Goal: Information Seeking & Learning: Understand process/instructions

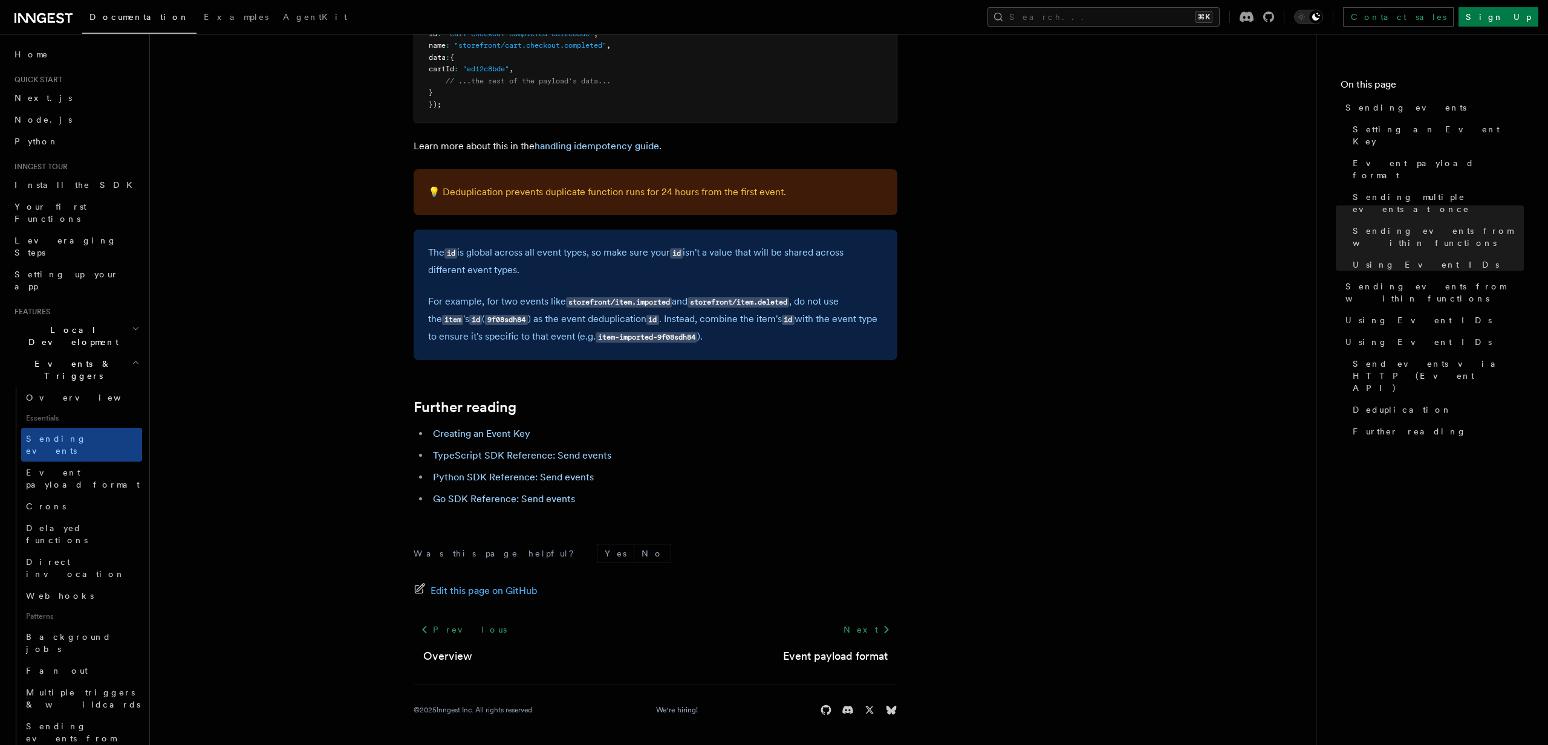
scroll to position [3254, 0]
click at [1371, 404] on span "Deduplication" at bounding box center [1402, 410] width 99 height 12
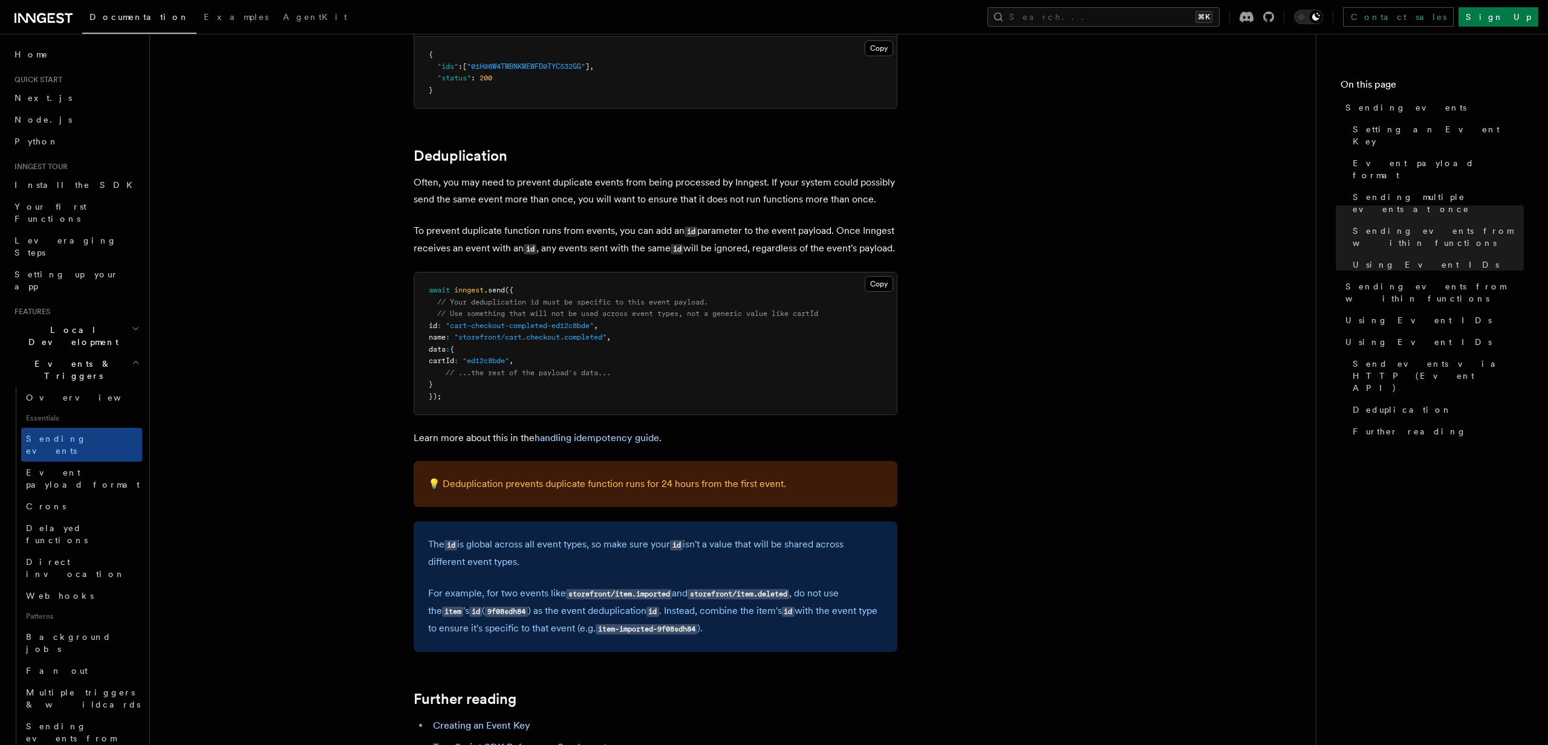
scroll to position [2957, 0]
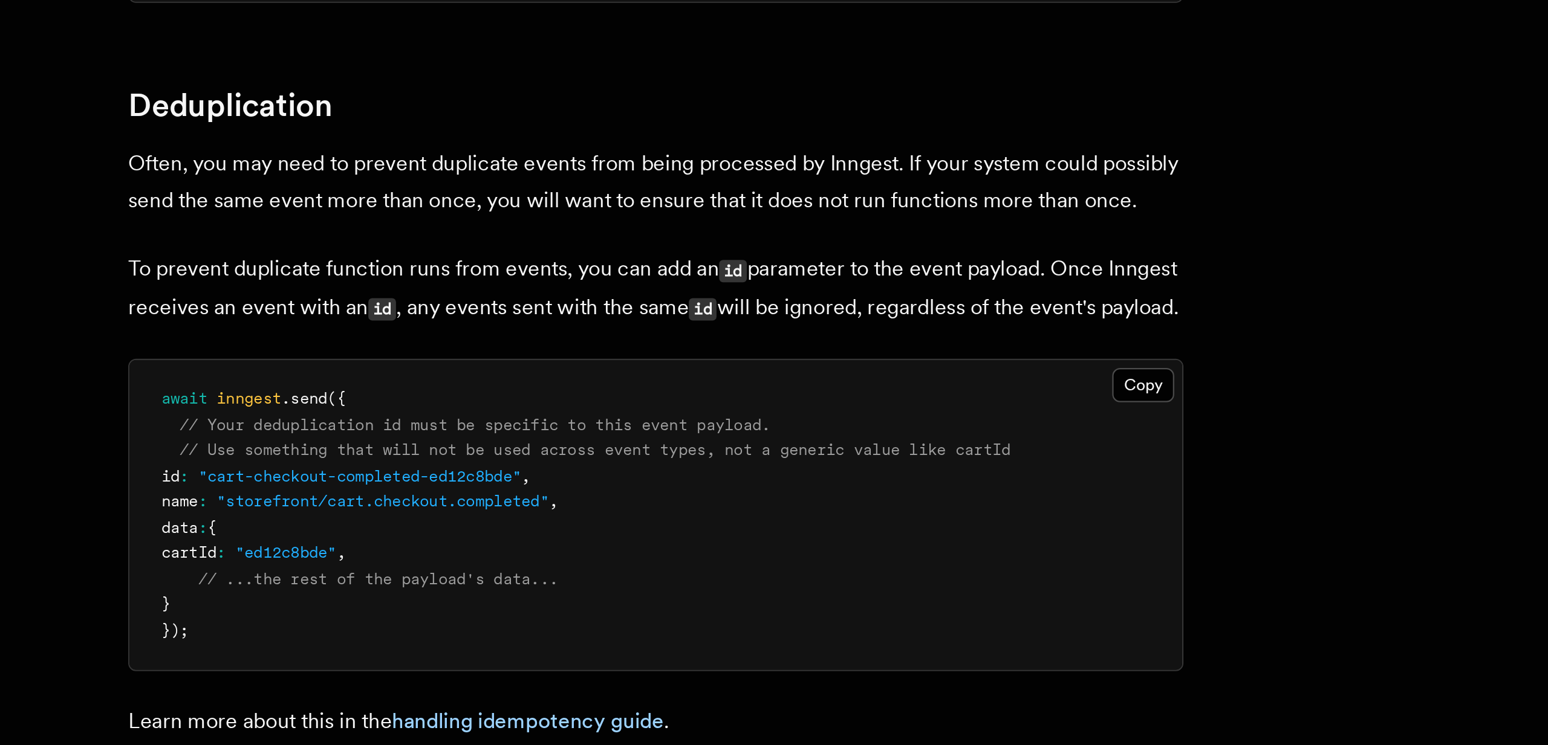
click at [473, 358] on pre "await inngest .send ({ // Your deduplication id must be specific to this event …" at bounding box center [655, 350] width 482 height 142
drag, startPoint x: 438, startPoint y: 331, endPoint x: 449, endPoint y: 331, distance: 11.5
click at [449, 331] on span "id : "cart-checkout-completed-ed12c8bde" ," at bounding box center [513, 332] width 169 height 8
drag, startPoint x: 565, startPoint y: 333, endPoint x: 602, endPoint y: 333, distance: 37.5
click at [594, 333] on span ""cart-checkout-completed-ed12c8bde"" at bounding box center [520, 332] width 148 height 8
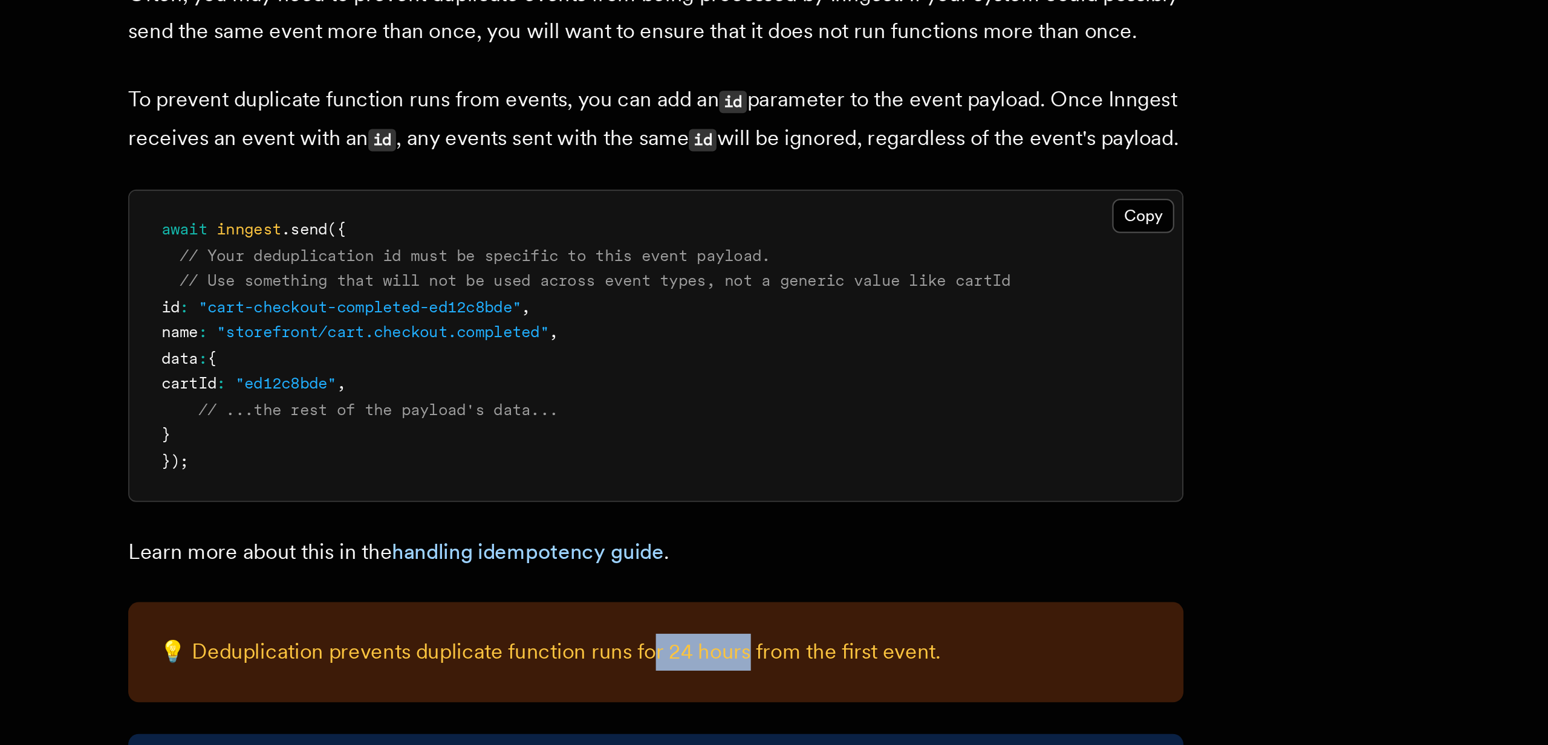
drag, startPoint x: 654, startPoint y: 494, endPoint x: 697, endPoint y: 494, distance: 42.9
click at [697, 494] on p "💡 Deduplication prevents duplicate function runs for 24 hours from the first ev…" at bounding box center [655, 490] width 455 height 17
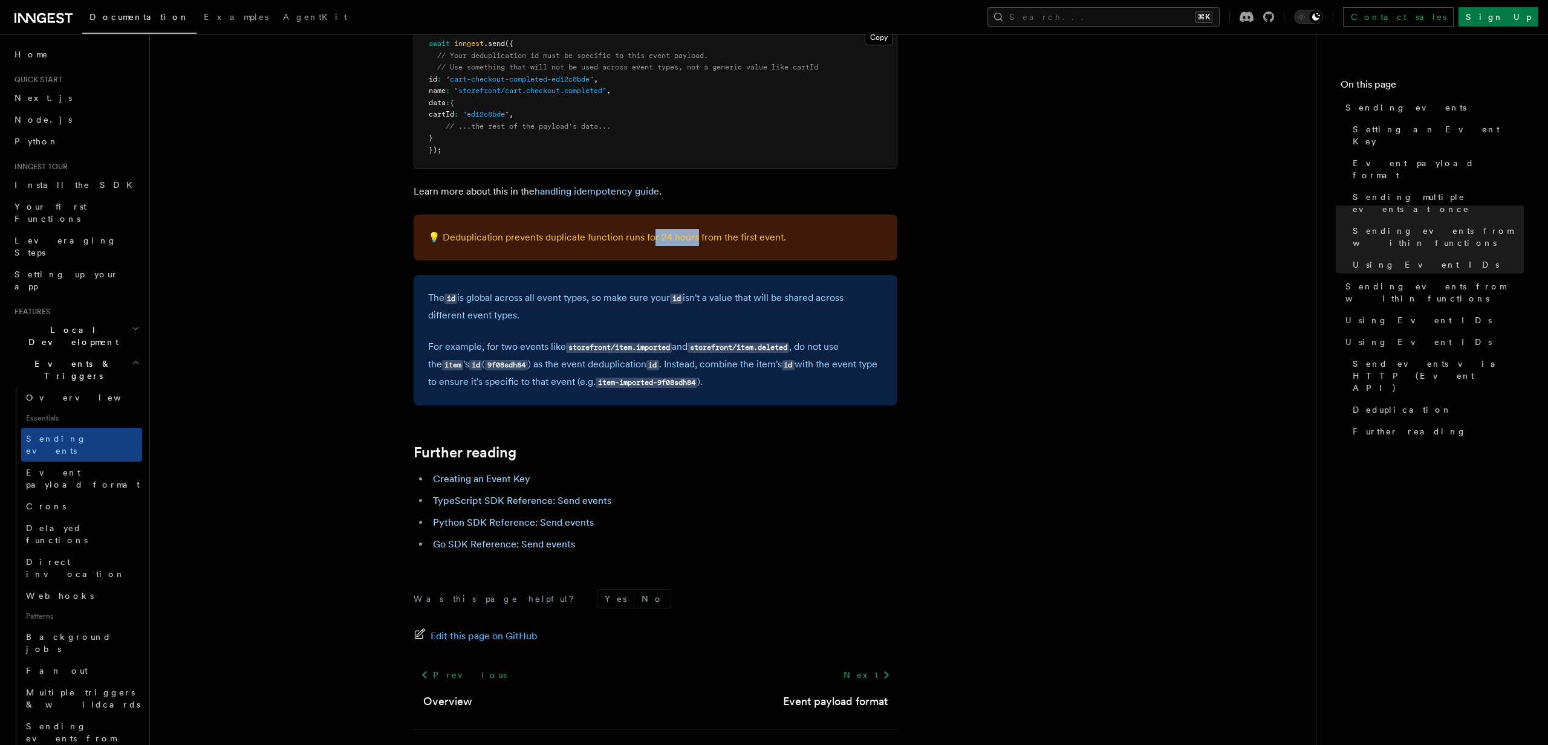
scroll to position [3215, 0]
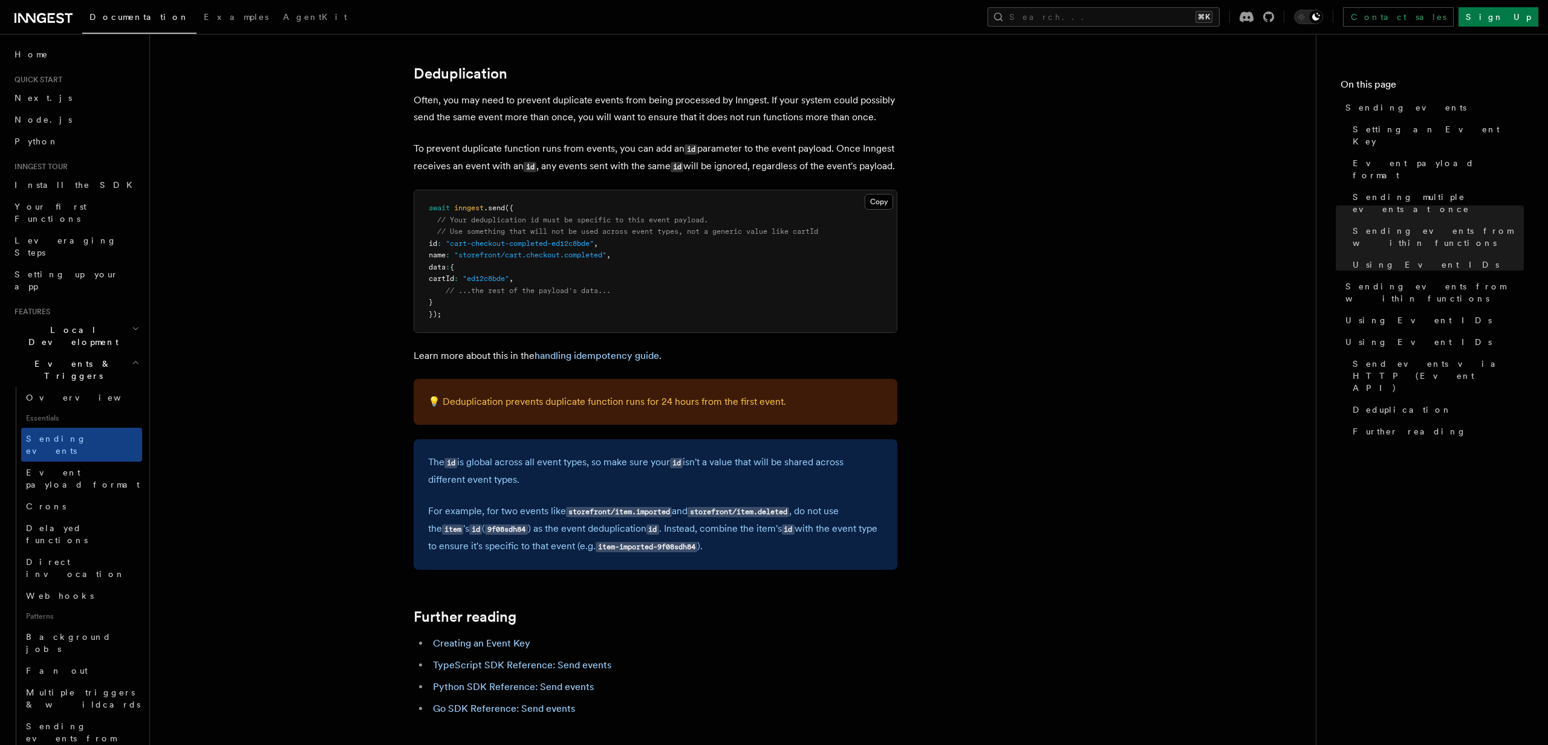
scroll to position [3045, 0]
drag, startPoint x: 456, startPoint y: 211, endPoint x: 503, endPoint y: 211, distance: 47.2
click at [503, 211] on span "await inngest .send ({" at bounding box center [471, 209] width 85 height 8
